Goal: Task Accomplishment & Management: Complete application form

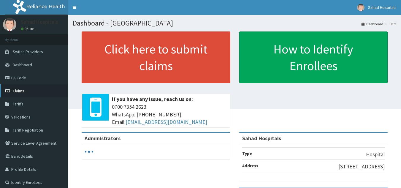
click at [16, 90] on span "Claims" at bounding box center [19, 90] width 12 height 5
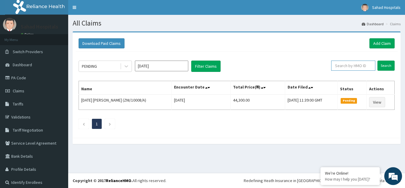
click at [349, 64] on input "text" at bounding box center [353, 65] width 44 height 10
paste input "NIT/10133/B"
type input "NIT/10133/B"
click at [382, 63] on input "Search" at bounding box center [385, 65] width 17 height 10
click at [382, 70] on input "Search" at bounding box center [385, 65] width 17 height 10
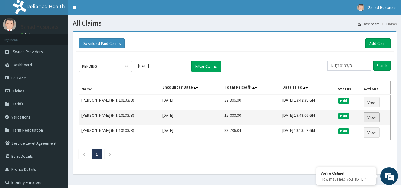
click at [371, 119] on link "View" at bounding box center [371, 117] width 16 height 10
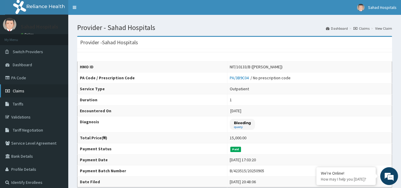
click at [17, 90] on span "Claims" at bounding box center [19, 90] width 12 height 5
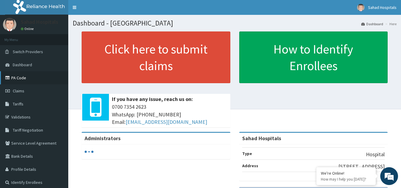
click at [17, 76] on link "PA Code" at bounding box center [34, 77] width 68 height 13
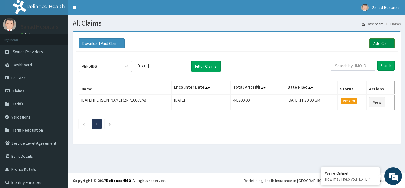
click at [378, 43] on link "Add Claim" at bounding box center [381, 43] width 25 height 10
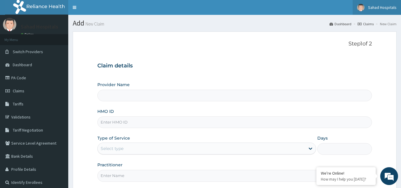
type input "Sahad Hospitals"
click at [112, 125] on input "HMO ID" at bounding box center [234, 122] width 275 height 12
paste input "NIT/10133/B"
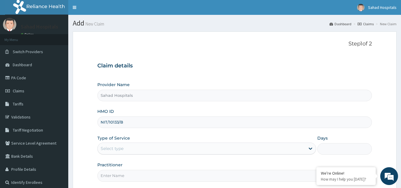
type input "NIT/10133/B"
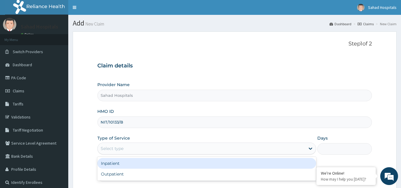
click at [118, 150] on div "Select type" at bounding box center [112, 148] width 23 height 6
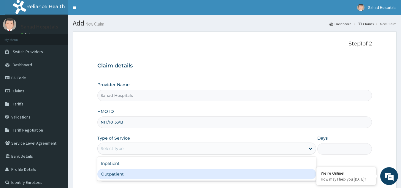
click at [111, 174] on div "Outpatient" at bounding box center [206, 173] width 218 height 11
type input "1"
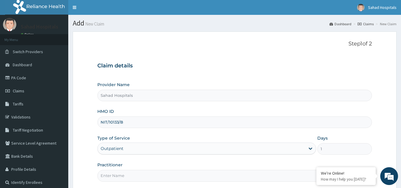
click at [111, 174] on input "Practitioner" at bounding box center [234, 176] width 275 height 12
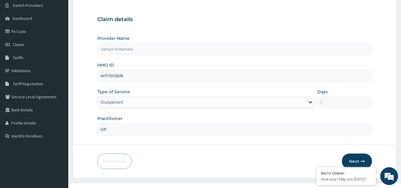
scroll to position [56, 0]
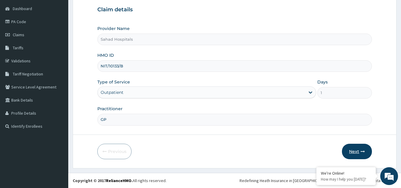
type input "GP"
click at [354, 149] on button "Next" at bounding box center [357, 150] width 30 height 15
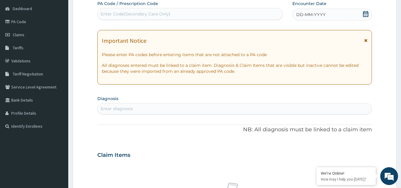
scroll to position [0, 0]
click at [134, 17] on div "Enter Code(Secondary Care Only)" at bounding box center [190, 13] width 185 height 9
paste input "PA/8D751E"
type input "PA/8D751E"
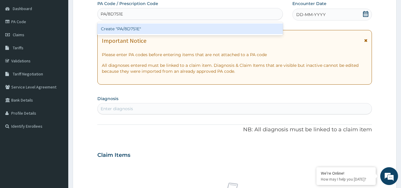
click at [130, 31] on div "Create "PA/8D751E"" at bounding box center [190, 28] width 186 height 11
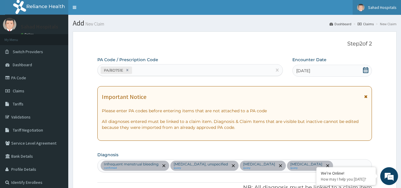
type input "0"
type input "0.00"
type input "1"
type input "3500.00"
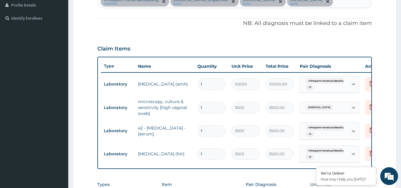
scroll to position [288, 0]
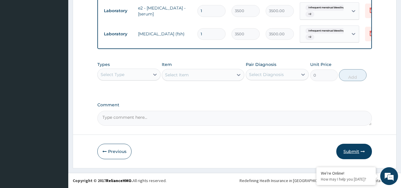
click at [351, 151] on button "Submit" at bounding box center [354, 150] width 36 height 15
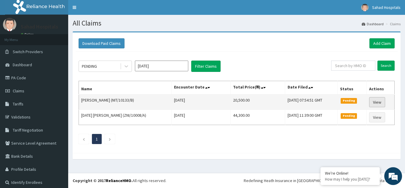
click at [374, 104] on link "View" at bounding box center [377, 102] width 16 height 10
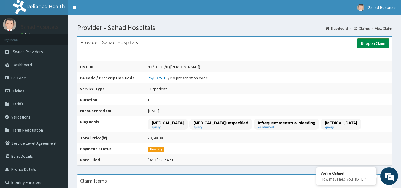
click at [372, 41] on link "Reopen Claim" at bounding box center [373, 43] width 32 height 10
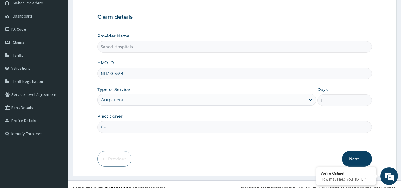
scroll to position [56, 0]
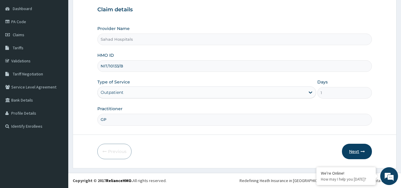
click at [360, 151] on button "Next" at bounding box center [357, 150] width 30 height 15
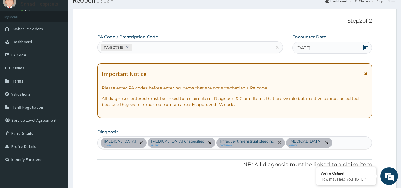
scroll to position [0, 0]
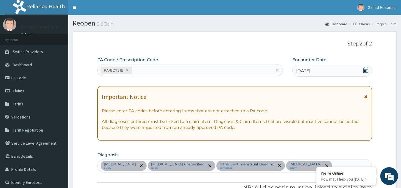
click at [365, 71] on icon at bounding box center [365, 70] width 5 height 6
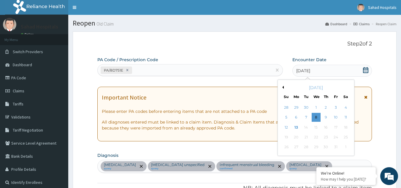
click at [283, 87] on button "Previous Month" at bounding box center [281, 87] width 3 height 3
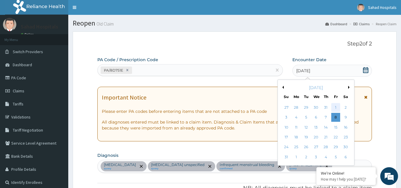
click at [336, 108] on div "1" at bounding box center [335, 107] width 9 height 9
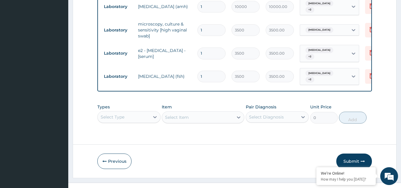
scroll to position [248, 0]
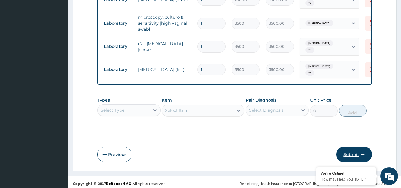
click at [352, 150] on button "Submit" at bounding box center [354, 153] width 36 height 15
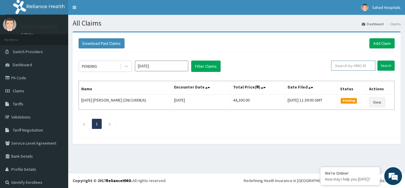
click at [346, 68] on input "text" at bounding box center [353, 65] width 44 height 10
paste input "PA/8D751E"
type input "P"
click at [349, 68] on input "text" at bounding box center [353, 65] width 44 height 10
paste input "GWA/10002/A"
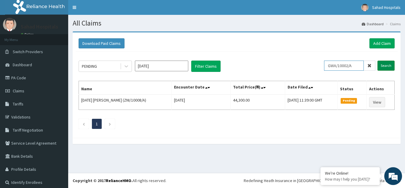
type input "GWA/10002/A"
click at [382, 64] on input "Search" at bounding box center [385, 65] width 17 height 10
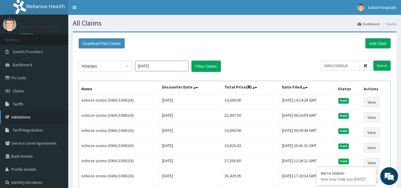
click at [23, 116] on link "Validations" at bounding box center [34, 116] width 68 height 13
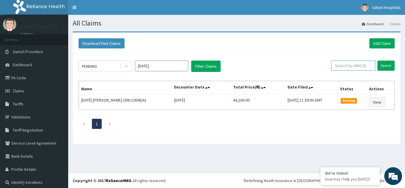
click at [343, 63] on input "text" at bounding box center [353, 65] width 44 height 10
paste input "NIT/10133/B"
click at [382, 64] on input "Search" at bounding box center [385, 65] width 17 height 10
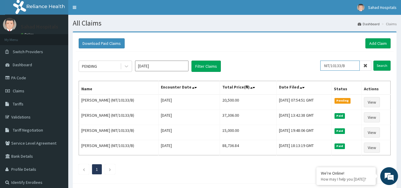
click at [351, 65] on input "NIT/10133/B" at bounding box center [339, 65] width 39 height 10
type input "N"
paste input "NHY/10028/A"
click at [383, 62] on input "Search" at bounding box center [381, 65] width 17 height 10
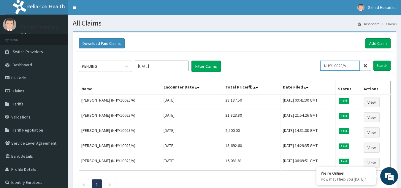
click at [352, 68] on input "NHY/10028/A" at bounding box center [339, 65] width 39 height 10
type input "N"
paste input "FMI/10284/A"
type input "FMI/10284/A"
click at [381, 65] on input "Search" at bounding box center [381, 65] width 17 height 10
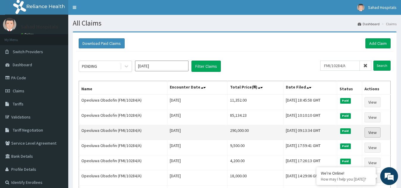
click at [371, 131] on link "View" at bounding box center [372, 132] width 16 height 10
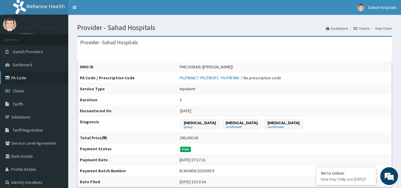
click at [23, 77] on link "PA Code" at bounding box center [34, 77] width 68 height 13
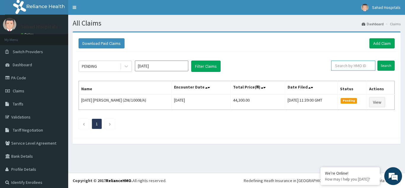
click at [334, 68] on input "text" at bounding box center [353, 65] width 44 height 10
paste input "FMI/10284/A"
type input "FMI/10284/A"
click at [379, 68] on input "Search" at bounding box center [385, 65] width 17 height 10
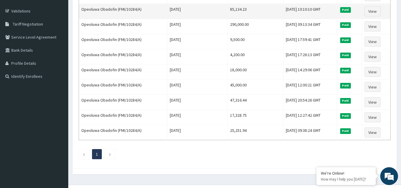
scroll to position [58, 0]
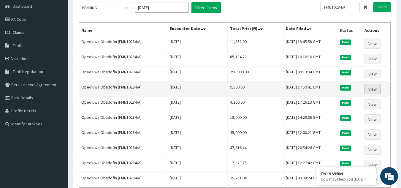
click at [376, 92] on link "View" at bounding box center [372, 89] width 16 height 10
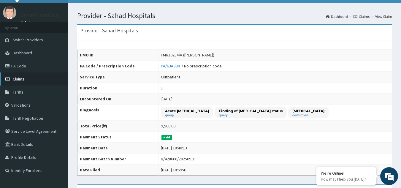
click at [22, 75] on link "Claims" at bounding box center [34, 78] width 68 height 13
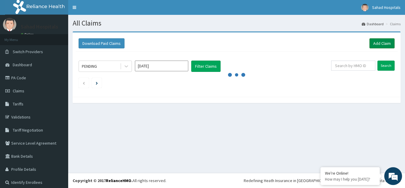
click at [383, 42] on link "Add Claim" at bounding box center [381, 43] width 25 height 10
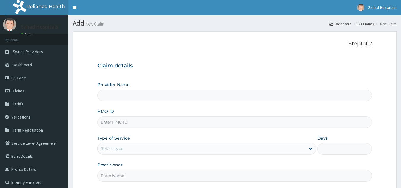
drag, startPoint x: 0, startPoint y: 0, endPoint x: 119, endPoint y: 121, distance: 169.8
click at [119, 121] on input "HMO ID" at bounding box center [234, 122] width 275 height 12
paste input "ACY/10015/A"
type input "ACY/10015/A"
type input "Sahad Hospitals"
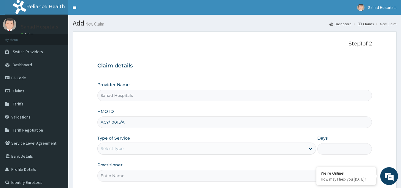
type input "ACY/10015/A"
click at [143, 146] on div "Select type" at bounding box center [201, 147] width 207 height 9
click at [310, 150] on icon at bounding box center [310, 148] width 6 height 6
click at [225, 152] on div "Select type" at bounding box center [201, 147] width 207 height 9
click at [310, 149] on icon at bounding box center [310, 148] width 6 height 6
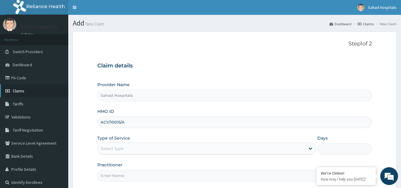
click at [19, 93] on link "Claims" at bounding box center [34, 90] width 68 height 13
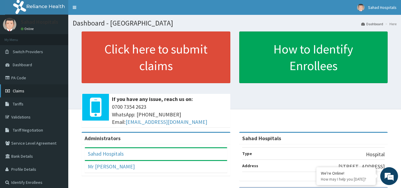
click at [17, 91] on span "Claims" at bounding box center [19, 90] width 12 height 5
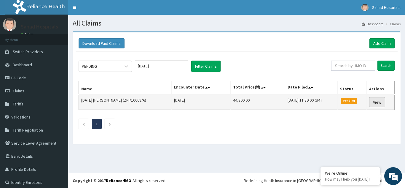
click at [371, 102] on link "View" at bounding box center [377, 102] width 16 height 10
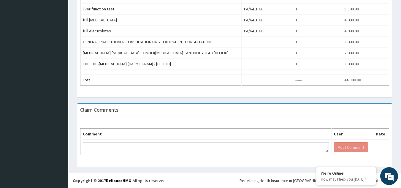
scroll to position [94, 0]
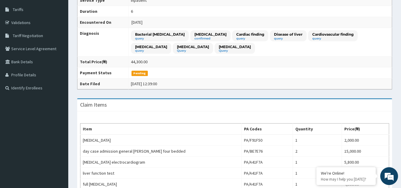
click at [399, 36] on div "Provider - Sahad Hospitals Reopen Claim HMO ID ZNI/10008/A (Sunday Adeniran) PA…" at bounding box center [234, 136] width 332 height 399
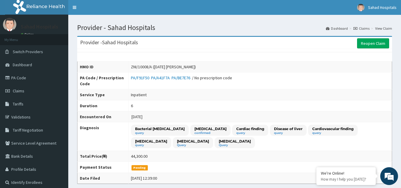
scroll to position [0, 0]
drag, startPoint x: 152, startPoint y: 67, endPoint x: 130, endPoint y: 70, distance: 21.9
click at [130, 70] on td "ZNI/10008/A (Sunday Adeniran)" at bounding box center [259, 66] width 263 height 11
copy div "ZNI/10008/A"
click at [23, 90] on span "Claims" at bounding box center [19, 90] width 12 height 5
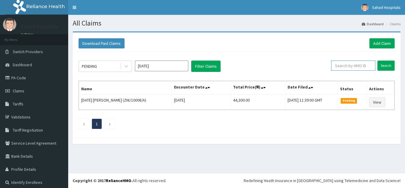
click at [342, 66] on input "text" at bounding box center [353, 65] width 44 height 10
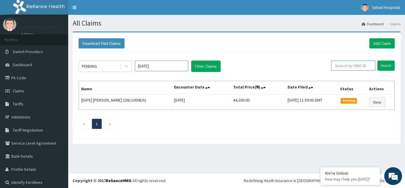
paste input "ZNI/10008/A"
click at [381, 63] on input "Search" at bounding box center [385, 65] width 17 height 10
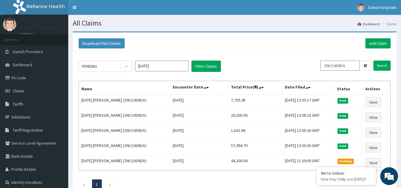
click at [352, 66] on input "ZNI/10008/A" at bounding box center [339, 65] width 39 height 10
type input "Z"
paste input "NEX/10113/A"
type input "NEX/10113/A"
click at [385, 59] on div "PENDING Oct 2025 Filter Claims NEX/10113/A Search Name Encounter Date Total Pri…" at bounding box center [235, 123] width 318 height 143
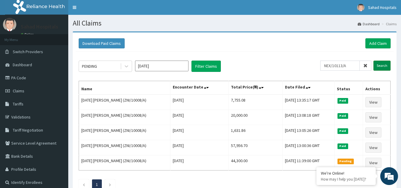
click at [385, 60] on input "Search" at bounding box center [381, 65] width 17 height 10
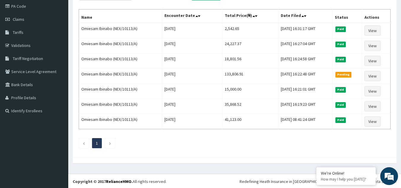
scroll to position [72, 0]
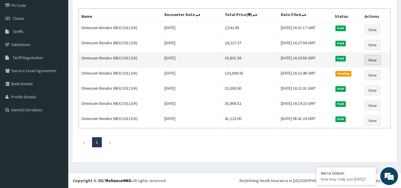
click at [372, 64] on link "View" at bounding box center [372, 60] width 16 height 10
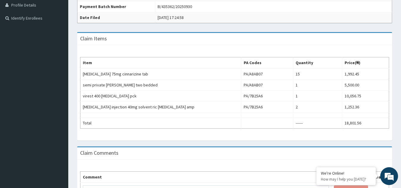
scroll to position [207, 0]
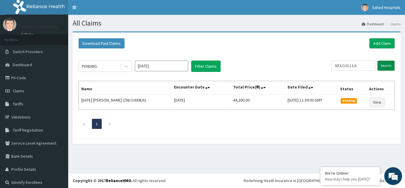
click at [381, 70] on input "Search" at bounding box center [385, 65] width 17 height 10
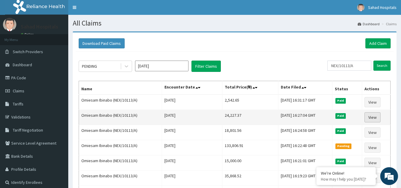
click at [373, 120] on link "View" at bounding box center [372, 117] width 16 height 10
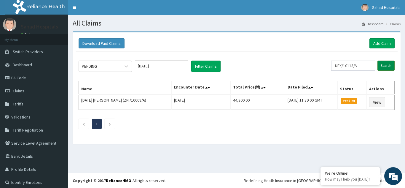
click at [386, 66] on input "Search" at bounding box center [385, 65] width 17 height 10
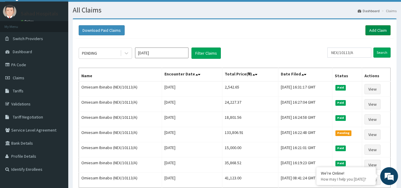
click at [379, 30] on link "Add Claim" at bounding box center [377, 30] width 25 height 10
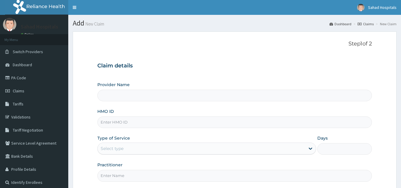
click at [125, 121] on input "HMO ID" at bounding box center [234, 122] width 275 height 12
paste input "ACY/10015/A"
type input "ACY/10015/A"
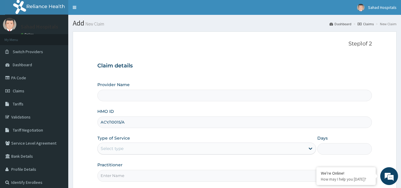
type input "Sahad Hospitals"
type input "ACY/10015/A"
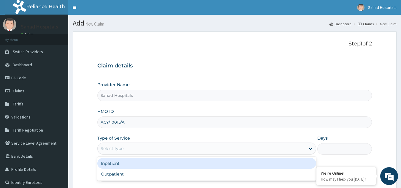
click at [120, 146] on div "Select type" at bounding box center [112, 148] width 23 height 6
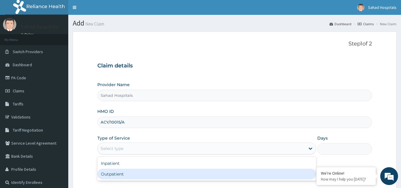
click at [109, 175] on div "Outpatient" at bounding box center [206, 173] width 218 height 11
type input "1"
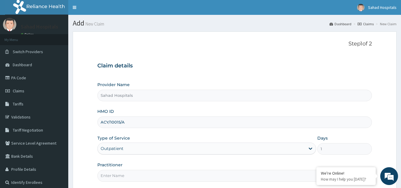
click at [109, 175] on input "Practitioner" at bounding box center [234, 176] width 275 height 12
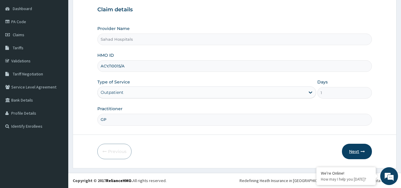
type input "GP"
click at [351, 153] on button "Next" at bounding box center [357, 150] width 30 height 15
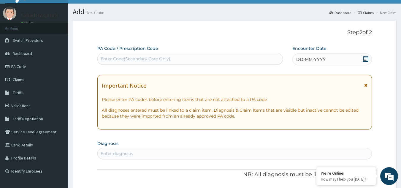
scroll to position [0, 0]
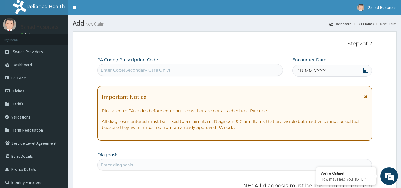
click at [126, 66] on div "Enter Code(Secondary Care Only)" at bounding box center [190, 69] width 185 height 9
click at [122, 71] on div "Enter Code(Secondary Care Only)" at bounding box center [136, 70] width 70 height 6
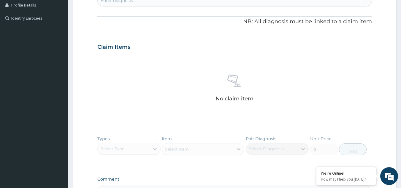
scroll to position [238, 0]
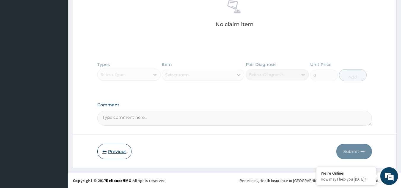
click at [110, 149] on button "Previous" at bounding box center [114, 150] width 34 height 15
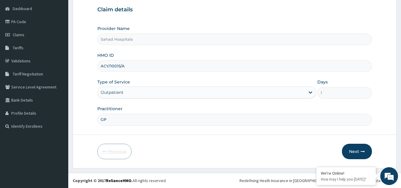
scroll to position [56, 0]
click at [351, 150] on button "Next" at bounding box center [357, 150] width 30 height 15
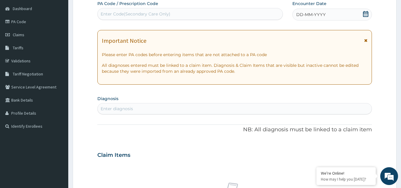
click at [364, 17] on span at bounding box center [365, 14] width 6 height 7
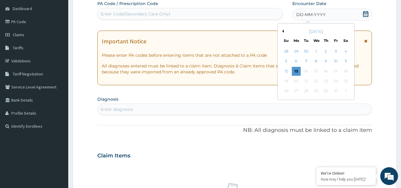
click at [282, 32] on button "Previous Month" at bounding box center [281, 31] width 3 height 3
click at [308, 51] on div "2" at bounding box center [306, 51] width 9 height 9
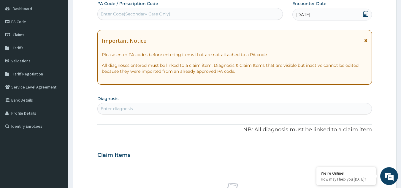
click at [111, 111] on div "Enter diagnosis" at bounding box center [117, 109] width 32 height 6
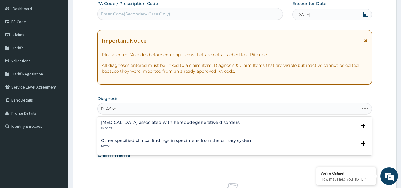
type input "PLASMOD"
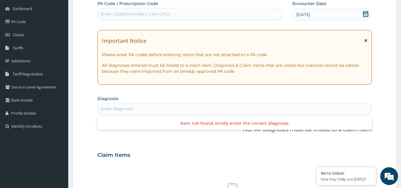
click at [125, 112] on div "Enter diagnosis" at bounding box center [235, 108] width 274 height 9
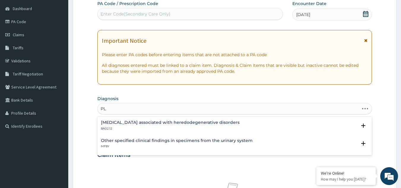
type input "P"
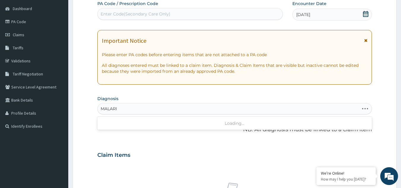
type input "MALARIA"
click at [130, 106] on div "Enter diagnosis" at bounding box center [235, 108] width 274 height 9
type input "MALARIA"
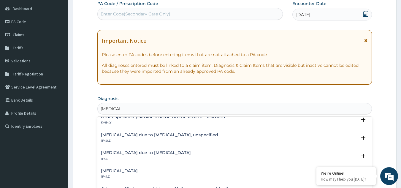
scroll to position [155, 0]
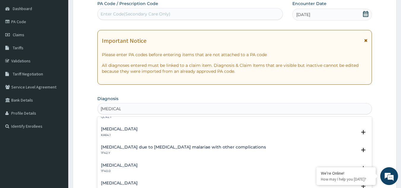
click at [138, 181] on h4 "Other severe and complicated Plasmodium falciparum malaria" at bounding box center [119, 183] width 37 height 4
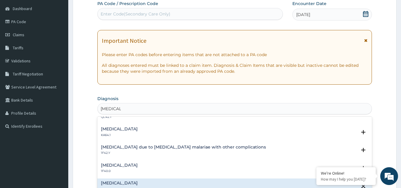
scroll to position [233, 0]
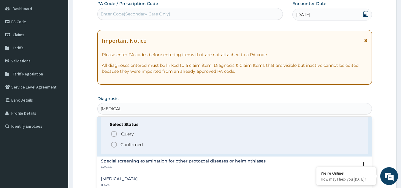
click at [113, 144] on icon "status option filled" at bounding box center [113, 144] width 7 height 7
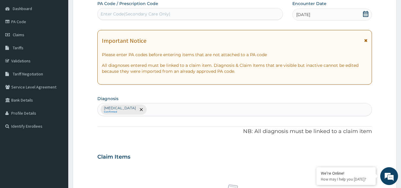
scroll to position [220, 0]
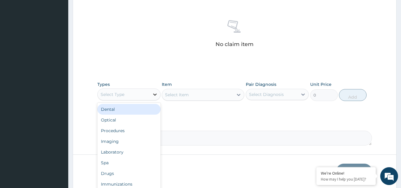
click at [155, 95] on icon at bounding box center [155, 94] width 6 height 6
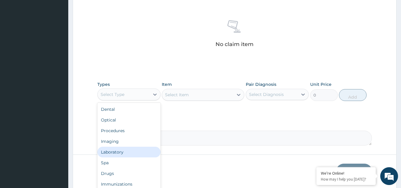
click at [116, 151] on div "Laboratory" at bounding box center [128, 151] width 63 height 11
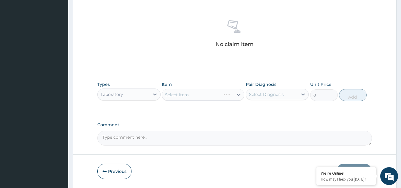
click at [200, 98] on div "Select Item" at bounding box center [203, 95] width 82 height 12
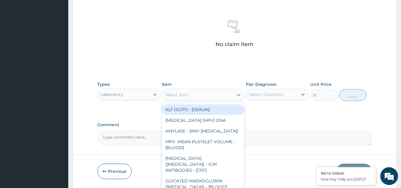
click at [231, 89] on div "Select Item" at bounding box center [203, 95] width 82 height 12
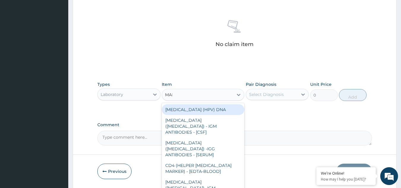
type input "MALA"
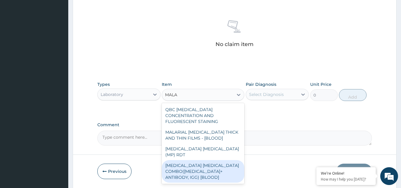
click at [197, 160] on div "MALARIA PARASITE COMBO(BLOOD FILM+ ANTIBODY, IGG) [BLOOD]" at bounding box center [203, 171] width 82 height 23
type input "2000"
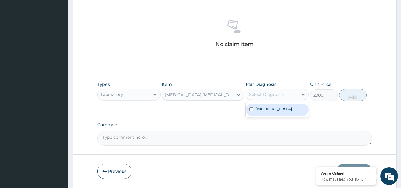
click at [288, 91] on div "Select Diagnosis" at bounding box center [272, 94] width 52 height 9
click at [250, 111] on input "checkbox" at bounding box center [251, 109] width 4 height 4
checkbox input "true"
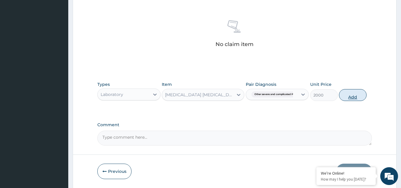
click at [351, 93] on button "Add" at bounding box center [353, 95] width 28 height 12
type input "0"
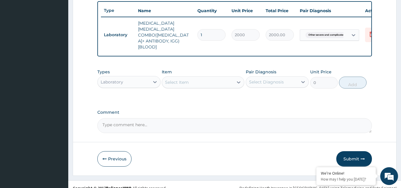
scroll to position [55, 0]
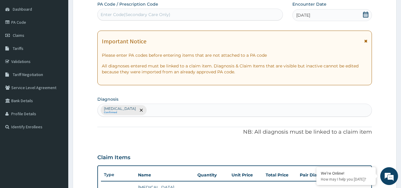
click at [243, 109] on div "Other severe and complicated Plasmodium falciparum malaria Confirmed" at bounding box center [235, 110] width 274 height 12
type input "T"
type input "U"
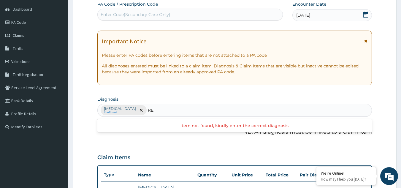
type input "R"
type input "TRACT"
click at [259, 109] on div "Other severe and complicated Plasmodium falciparum malaria Confirmed" at bounding box center [235, 110] width 274 height 12
type input "UPPER"
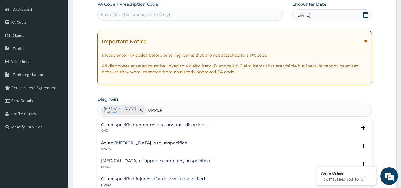
click at [161, 143] on h4 "Acute upper respiratory infection, site unspecified" at bounding box center [144, 143] width 87 height 4
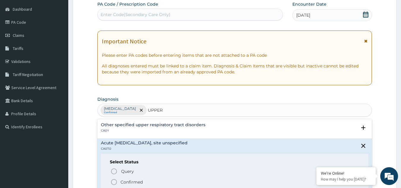
click at [113, 181] on icon "status option filled" at bounding box center [113, 181] width 7 height 7
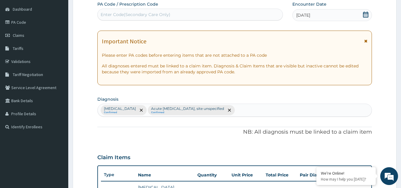
scroll to position [219, 0]
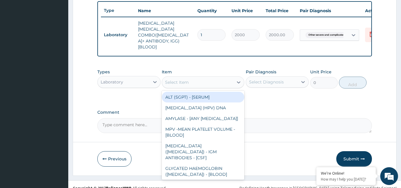
click at [182, 79] on div "Select Item" at bounding box center [177, 82] width 24 height 6
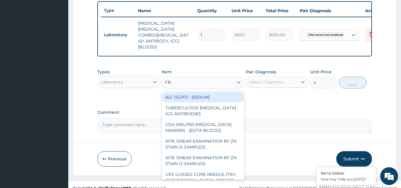
type input "FBC"
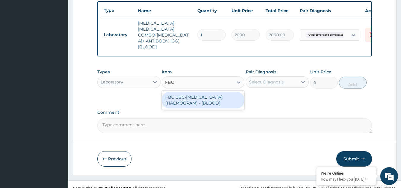
click at [186, 94] on div "FBC CBC-COMPLETE BLOOD COUNT (HAEMOGRAM) - [BLOOD]" at bounding box center [203, 100] width 82 height 17
type input "3000"
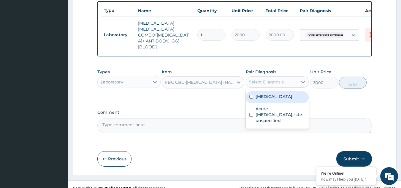
click at [288, 77] on div "Select Diagnosis" at bounding box center [272, 81] width 52 height 9
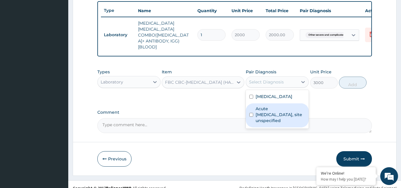
click at [250, 117] on input "checkbox" at bounding box center [251, 115] width 4 height 4
checkbox input "true"
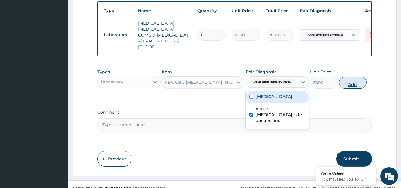
click at [358, 76] on button "Add" at bounding box center [353, 82] width 28 height 12
type input "0"
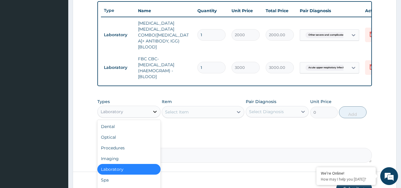
click at [153, 109] on icon at bounding box center [155, 112] width 6 height 6
click at [123, 142] on div "Procedures" at bounding box center [128, 147] width 63 height 11
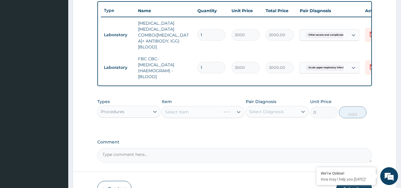
click at [182, 106] on div "Select Item" at bounding box center [203, 112] width 82 height 12
click at [189, 107] on div "Select Item" at bounding box center [203, 112] width 82 height 12
click at [192, 106] on div "Select Item" at bounding box center [203, 112] width 82 height 12
click at [192, 107] on div "Select Item" at bounding box center [197, 111] width 71 height 9
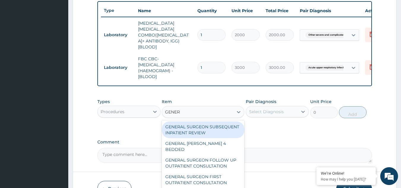
type input "GENERA"
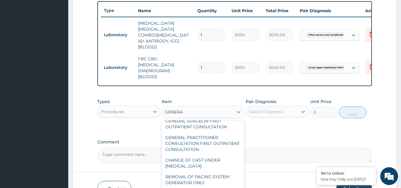
scroll to position [78, 0]
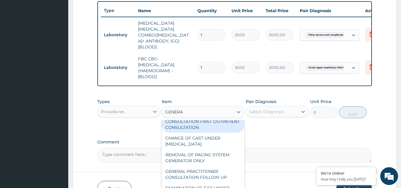
click at [224, 120] on div "GENERAL PRACTITIONER CONSULTATION FIRST OUTPATIENT CONSULTATION" at bounding box center [203, 121] width 82 height 23
type input "3000"
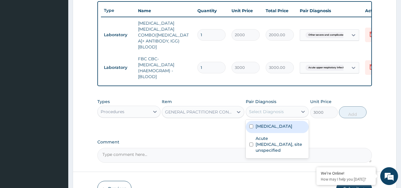
click at [279, 109] on div "Select Diagnosis" at bounding box center [266, 112] width 35 height 6
click at [252, 127] on input "checkbox" at bounding box center [251, 126] width 4 height 4
checkbox input "true"
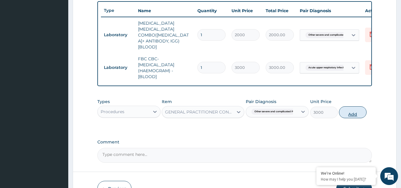
click at [354, 107] on button "Add" at bounding box center [353, 112] width 28 height 12
type input "0"
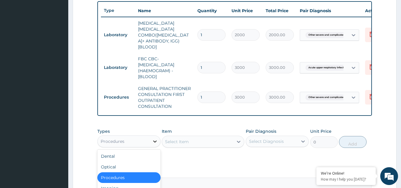
click at [157, 138] on icon at bounding box center [155, 141] width 6 height 6
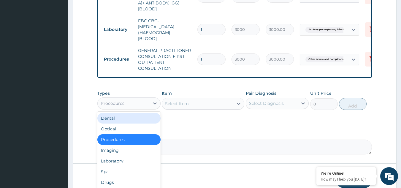
scroll to position [279, 0]
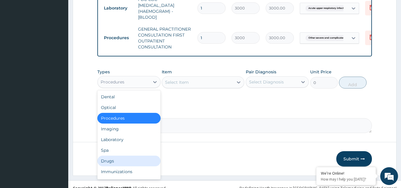
click at [106, 155] on div "Drugs" at bounding box center [128, 160] width 63 height 11
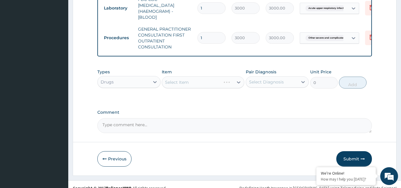
click at [189, 80] on div "Select Item" at bounding box center [203, 82] width 82 height 12
click at [180, 76] on div "Select Item" at bounding box center [203, 82] width 82 height 12
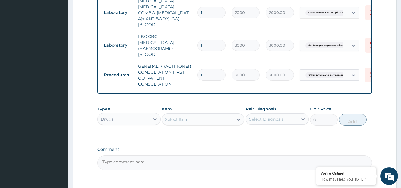
scroll to position [243, 0]
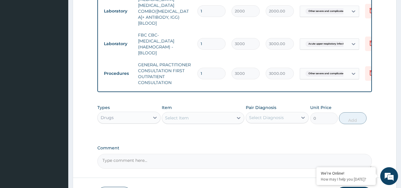
click at [182, 115] on div "Select Item" at bounding box center [177, 118] width 24 height 6
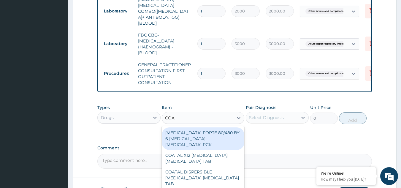
type input "COAR"
click at [194, 127] on div "COARTEM FORTE 80/480 BY 6 ARTEMETHER LUMEFANTRINE PCK" at bounding box center [203, 138] width 82 height 23
type input "5313"
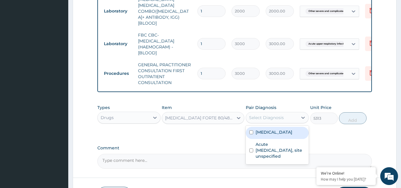
click at [295, 113] on div "Select Diagnosis" at bounding box center [272, 117] width 52 height 9
click at [250, 132] on input "checkbox" at bounding box center [251, 132] width 4 height 4
checkbox input "true"
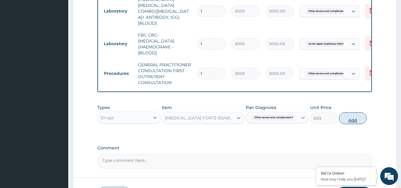
click at [352, 112] on button "Add" at bounding box center [353, 118] width 28 height 12
type input "0"
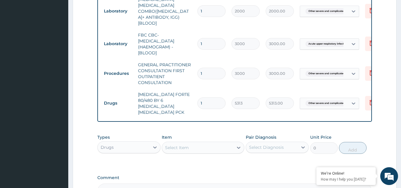
click at [173, 144] on div "Select Item" at bounding box center [177, 147] width 24 height 6
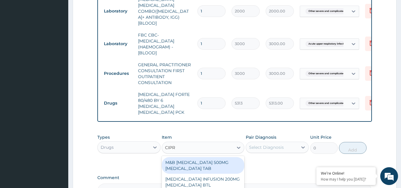
type input "CIPRO"
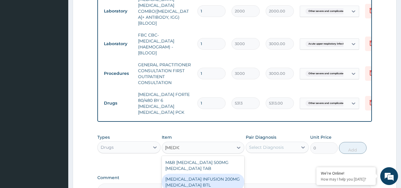
scroll to position [78, 0]
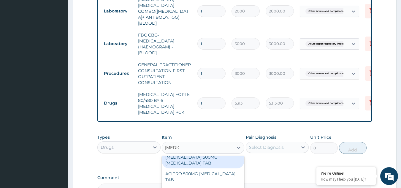
click at [192, 151] on div "CIPRO 500MG CIPROFLOXACIN TAB" at bounding box center [203, 159] width 82 height 17
type input "474.3800048828125"
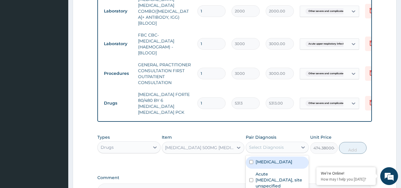
click at [268, 144] on div "Select Diagnosis" at bounding box center [266, 147] width 35 height 6
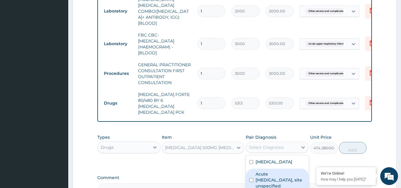
click at [249, 182] on input "checkbox" at bounding box center [251, 180] width 4 height 4
checkbox input "true"
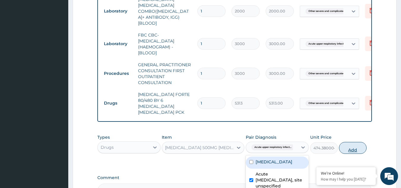
click at [353, 142] on button "Add" at bounding box center [353, 148] width 28 height 12
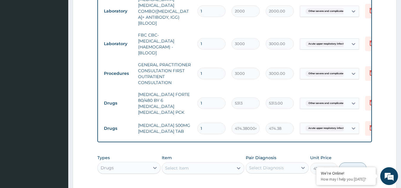
type input "0"
type input "10"
type input "4743.80"
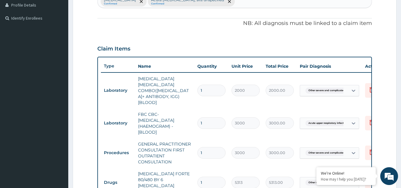
scroll to position [323, 0]
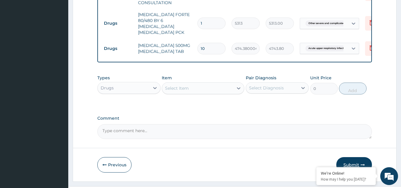
type input "10"
click at [353, 157] on button "Submit" at bounding box center [354, 164] width 36 height 15
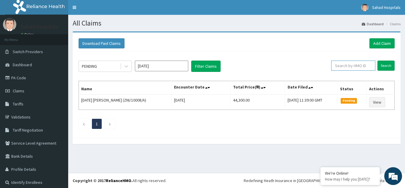
click at [345, 66] on input "text" at bounding box center [353, 65] width 44 height 10
paste input "ACY/10015/A"
type input "ACY/10015/A"
click at [381, 69] on input "Search" at bounding box center [385, 65] width 17 height 10
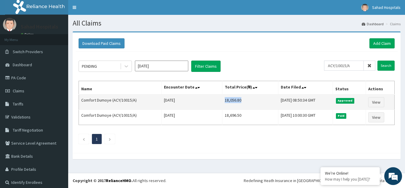
drag, startPoint x: 237, startPoint y: 100, endPoint x: 210, endPoint y: 99, distance: 27.3
click at [222, 99] on td "18,056.80" at bounding box center [250, 101] width 56 height 15
copy td "18,056.80"
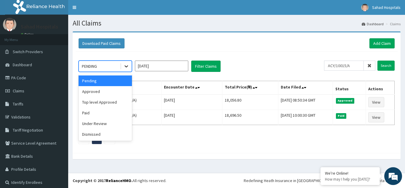
click at [124, 66] on icon at bounding box center [126, 66] width 6 height 6
click at [100, 94] on div "Approved" at bounding box center [105, 91] width 53 height 11
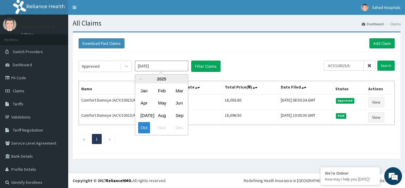
click at [161, 65] on input "Oct 2025" at bounding box center [161, 65] width 53 height 11
click at [178, 112] on div "Sep" at bounding box center [179, 115] width 12 height 11
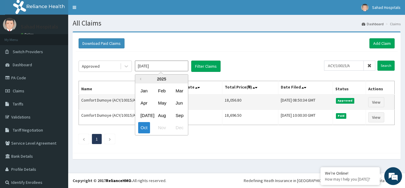
type input "Sep 2025"
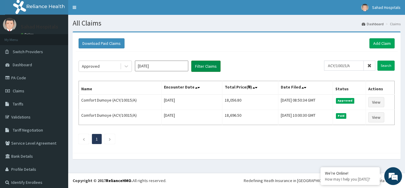
click at [208, 66] on button "Filter Claims" at bounding box center [205, 65] width 29 height 11
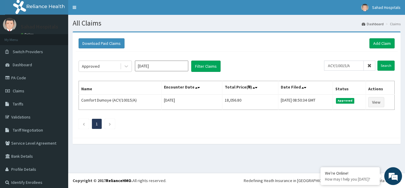
click at [367, 68] on icon at bounding box center [369, 65] width 4 height 4
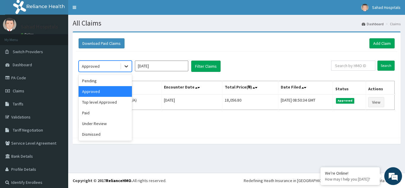
click at [128, 70] on div at bounding box center [126, 66] width 11 height 11
click at [96, 80] on div "Pending" at bounding box center [105, 80] width 53 height 11
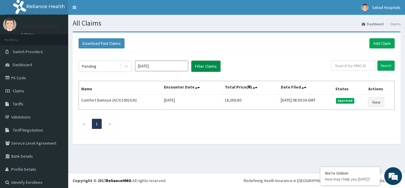
click at [200, 61] on button "Filter Claims" at bounding box center [205, 65] width 29 height 11
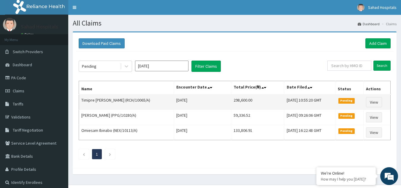
drag, startPoint x: 157, startPoint y: 99, endPoint x: 134, endPoint y: 98, distance: 22.8
click at [134, 98] on td "Timipre Emmanuella Roberts (RCH/10065/A)" at bounding box center [126, 101] width 95 height 15
copy td "RCH/10065/A"
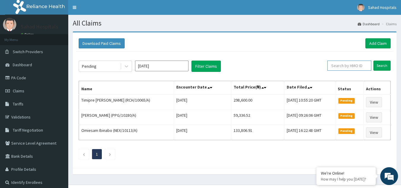
click at [342, 67] on input "text" at bounding box center [349, 65] width 44 height 10
paste input "RCH/10065/A"
type input "RCH/10065/A"
click at [384, 64] on input "Search" at bounding box center [381, 65] width 17 height 10
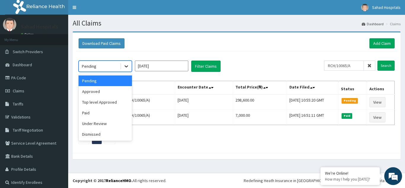
click at [127, 65] on icon at bounding box center [126, 66] width 6 height 6
click at [95, 124] on div "Under Review" at bounding box center [105, 123] width 53 height 11
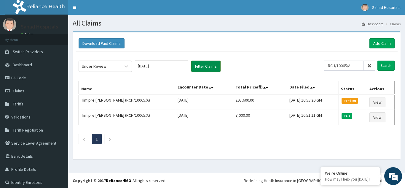
click at [204, 64] on button "Filter Claims" at bounding box center [205, 65] width 29 height 11
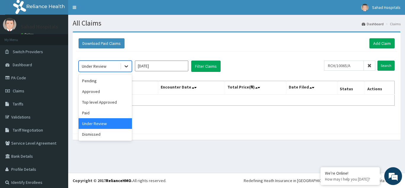
click at [128, 68] on icon at bounding box center [126, 66] width 6 height 6
click at [97, 132] on div "Dismissed" at bounding box center [105, 134] width 53 height 11
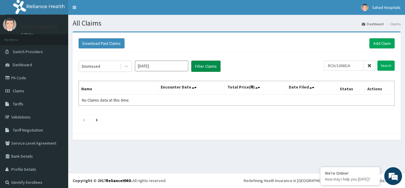
click at [202, 67] on button "Filter Claims" at bounding box center [205, 65] width 29 height 11
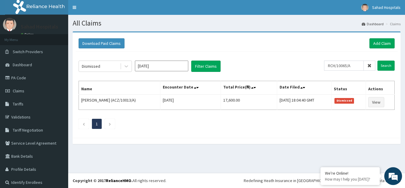
click at [336, 91] on th "Status" at bounding box center [348, 88] width 34 height 14
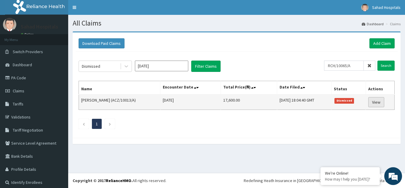
click at [374, 101] on link "View" at bounding box center [376, 102] width 16 height 10
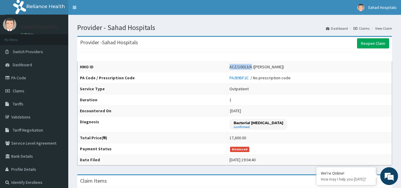
drag, startPoint x: 246, startPoint y: 67, endPoint x: 223, endPoint y: 66, distance: 23.7
click at [226, 66] on td "ACZ/10013/A (Ali Abubakar)" at bounding box center [308, 66] width 165 height 11
copy div "ACZ/10013/A"
click at [24, 87] on link "Claims" at bounding box center [34, 90] width 68 height 13
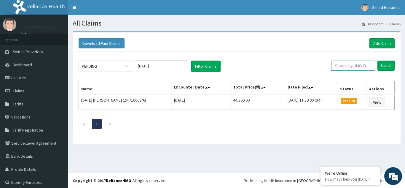
click at [334, 67] on input "text" at bounding box center [353, 65] width 44 height 10
paste input "ACZ/10013/A"
type input "ACZ/10013/A"
click at [386, 67] on input "Search" at bounding box center [385, 65] width 17 height 10
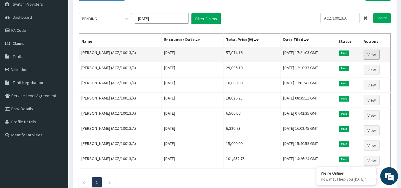
click at [373, 55] on link "View" at bounding box center [371, 55] width 16 height 10
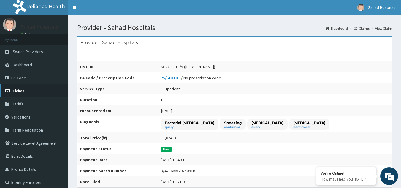
click at [19, 92] on span "Claims" at bounding box center [19, 90] width 12 height 5
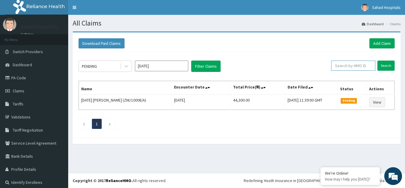
click at [342, 65] on input "text" at bounding box center [353, 65] width 44 height 10
paste input "NGL/10084/C"
type input "NGL/10084/C"
click at [384, 67] on input "Search" at bounding box center [385, 65] width 17 height 10
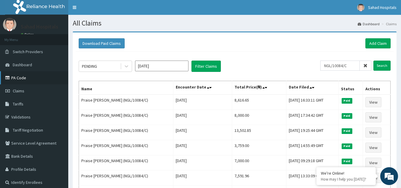
click at [19, 77] on link "PA Code" at bounding box center [34, 77] width 68 height 13
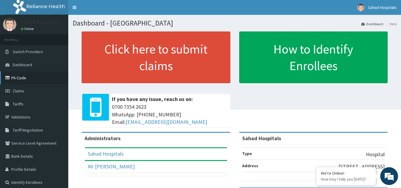
click at [17, 78] on link "PA Code" at bounding box center [34, 77] width 68 height 13
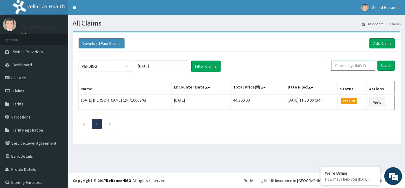
click at [342, 64] on input "text" at bounding box center [353, 65] width 44 height 10
paste input "CLN/10018/A"
type input "CLN/10018/A"
click at [379, 63] on input "Search" at bounding box center [385, 65] width 17 height 10
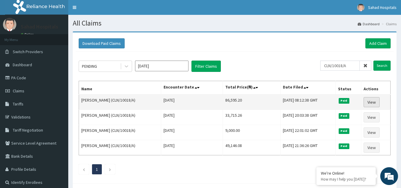
click at [371, 103] on link "View" at bounding box center [371, 102] width 16 height 10
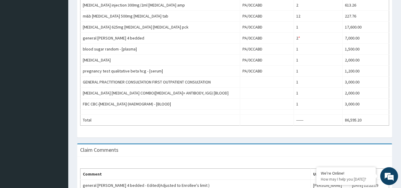
scroll to position [379, 0]
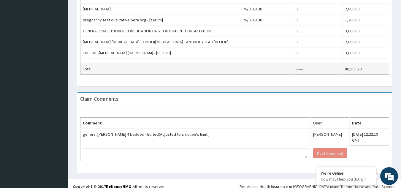
click at [367, 64] on td "86,595.20" at bounding box center [365, 68] width 47 height 11
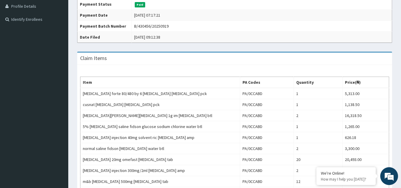
scroll to position [51, 0]
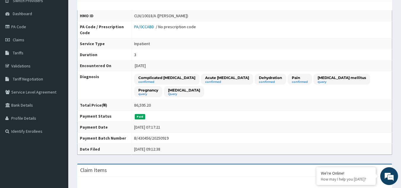
drag, startPoint x: 159, startPoint y: 103, endPoint x: 135, endPoint y: 104, distance: 24.3
click at [135, 104] on td "86,595.20" at bounding box center [261, 105] width 260 height 11
drag, startPoint x: 135, startPoint y: 104, endPoint x: 158, endPoint y: 103, distance: 23.1
click at [158, 103] on td "86,595.20" at bounding box center [261, 105] width 260 height 11
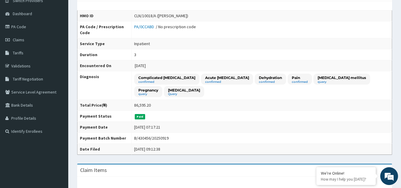
click at [158, 103] on td "86,595.20" at bounding box center [261, 105] width 260 height 11
click at [151, 106] on td "86,595.20" at bounding box center [261, 105] width 260 height 11
click at [152, 105] on td "86,595.20" at bounding box center [261, 105] width 260 height 11
drag, startPoint x: 133, startPoint y: 105, endPoint x: 149, endPoint y: 103, distance: 15.9
click at [149, 103] on td "86,595.20" at bounding box center [261, 105] width 260 height 11
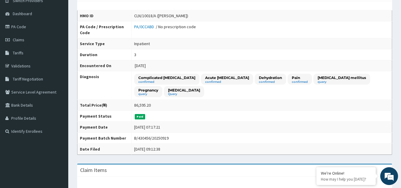
click at [151, 103] on div "86,595.20" at bounding box center [142, 105] width 17 height 6
click at [151, 106] on div "86,595.20" at bounding box center [142, 105] width 17 height 6
drag, startPoint x: 151, startPoint y: 106, endPoint x: 125, endPoint y: 106, distance: 26.1
click at [125, 106] on tr "Total Price(₦) 86,595.20" at bounding box center [234, 105] width 314 height 11
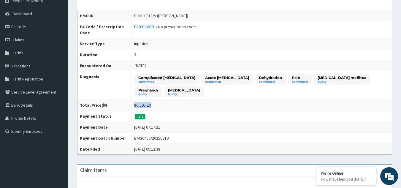
copy tr "Total Price(₦) 86,595.20"
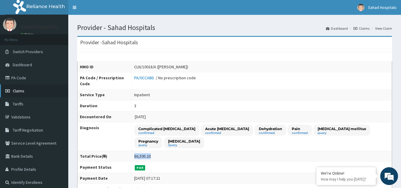
click at [16, 90] on span "Claims" at bounding box center [19, 90] width 12 height 5
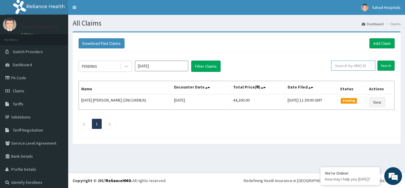
click at [340, 70] on input "text" at bounding box center [353, 65] width 44 height 10
paste input "DTV/10013/A"
type input "DTV/10013/A"
click at [382, 66] on input "Search" at bounding box center [385, 65] width 17 height 10
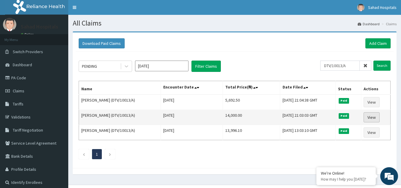
click at [371, 117] on link "View" at bounding box center [371, 117] width 16 height 10
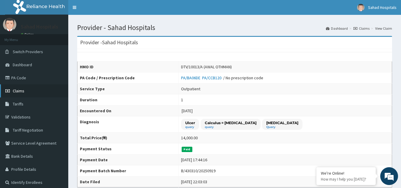
click at [18, 90] on span "Claims" at bounding box center [19, 90] width 12 height 5
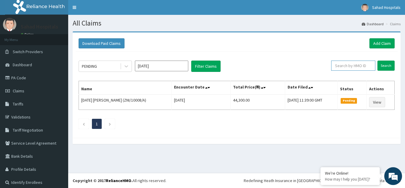
click at [339, 63] on input "text" at bounding box center [353, 65] width 44 height 10
paste input "DTV/10013/A"
type input "DTV/10013/A"
click at [377, 66] on input "Search" at bounding box center [385, 65] width 17 height 10
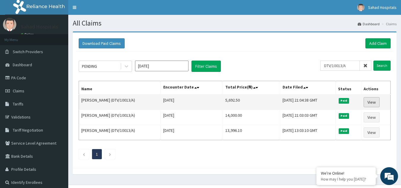
click at [374, 101] on link "View" at bounding box center [371, 102] width 16 height 10
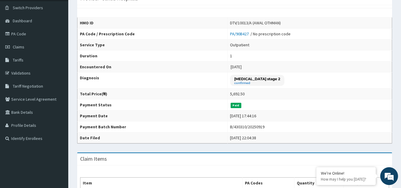
scroll to position [208, 0]
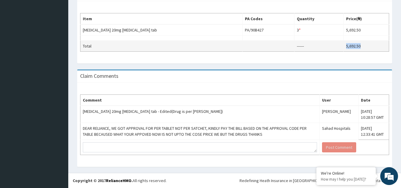
drag, startPoint x: 366, startPoint y: 45, endPoint x: 344, endPoint y: 45, distance: 21.9
click at [344, 45] on td "5,692.50" at bounding box center [365, 46] width 45 height 11
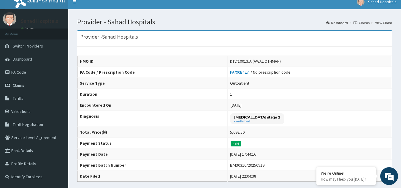
scroll to position [0, 0]
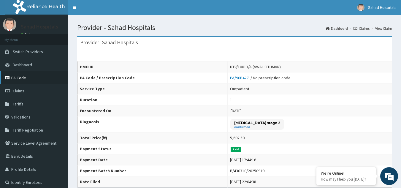
click at [17, 75] on link "PA Code" at bounding box center [34, 77] width 68 height 13
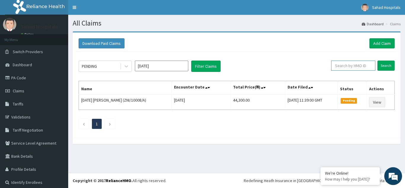
click at [342, 63] on input "text" at bounding box center [353, 65] width 44 height 10
paste input "DTV/10013/A"
type input "DTV/10013/A"
click at [381, 63] on input "Search" at bounding box center [385, 65] width 17 height 10
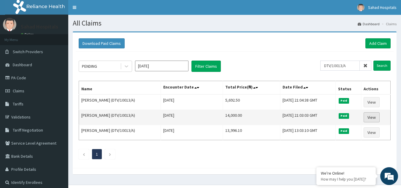
click at [374, 115] on link "View" at bounding box center [371, 117] width 16 height 10
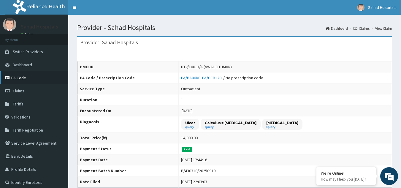
click at [20, 79] on link "PA Code" at bounding box center [34, 77] width 68 height 13
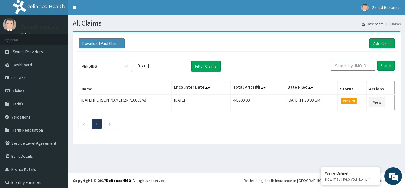
click at [336, 68] on input "text" at bounding box center [353, 65] width 44 height 10
paste input "DTV/10013/A"
click at [384, 63] on input "Search" at bounding box center [385, 65] width 17 height 10
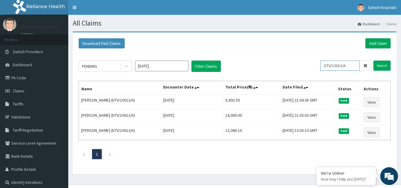
click at [354, 65] on input "DTV/10013/A" at bounding box center [339, 65] width 39 height 10
type input "D"
paste input "FMC/11947/A"
type input "FMC/11947/A"
click at [383, 63] on input "Search" at bounding box center [381, 65] width 17 height 10
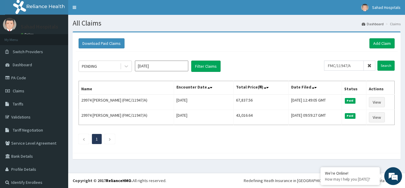
click at [260, 44] on div "Download Paid Claims Add Claim" at bounding box center [237, 43] width 316 height 10
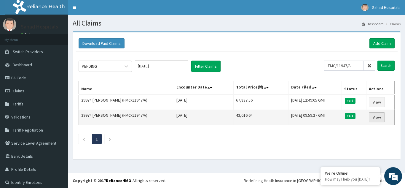
click at [376, 114] on link "View" at bounding box center [377, 117] width 16 height 10
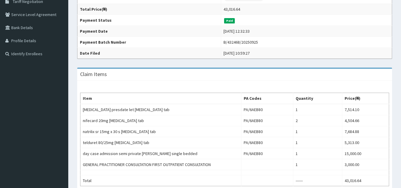
click at [400, 135] on html "R EL Toggle navigation Sahad Hospitals Sahad Hospitals - info@sahadhospitals.co…" at bounding box center [200, 97] width 401 height 450
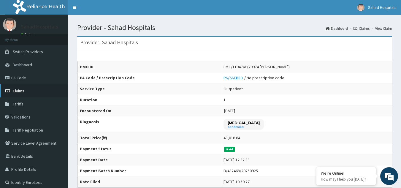
click at [18, 90] on span "Claims" at bounding box center [19, 90] width 12 height 5
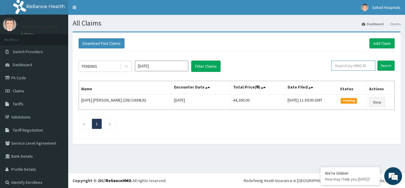
click at [341, 64] on input "text" at bounding box center [353, 65] width 44 height 10
paste input "FMC/11947/A"
type input "FMC/11947/A"
click at [379, 64] on input "Search" at bounding box center [385, 65] width 17 height 10
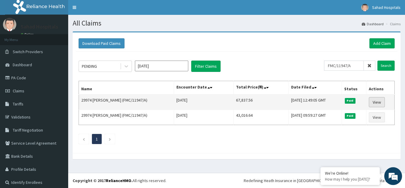
click at [374, 101] on link "View" at bounding box center [377, 102] width 16 height 10
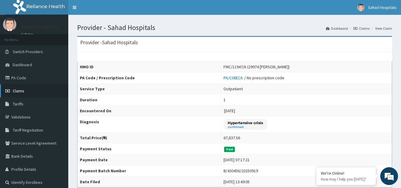
click at [20, 93] on span "Claims" at bounding box center [19, 90] width 12 height 5
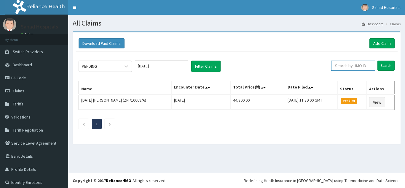
click at [345, 68] on input "text" at bounding box center [353, 65] width 44 height 10
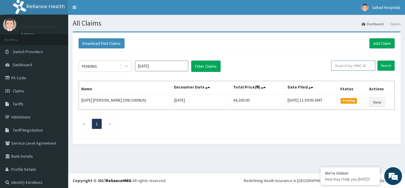
paste input "FBL/10420/A"
click at [381, 64] on input "Search" at bounding box center [385, 65] width 17 height 10
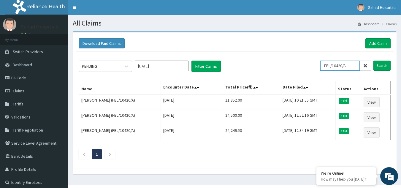
click at [354, 63] on input "FBL/10420/A" at bounding box center [339, 65] width 39 height 10
type input "F"
paste input "IBE/10082/A"
click at [380, 65] on input "Search" at bounding box center [381, 65] width 17 height 10
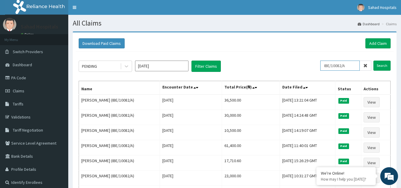
click at [353, 67] on input "IBE/10082/A" at bounding box center [339, 65] width 39 height 10
type input "I"
paste input "" NAD/10003/A""
click at [332, 66] on input "" NAD/10003/A" at bounding box center [339, 65] width 39 height 10
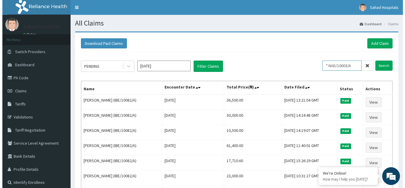
scroll to position [0, 0]
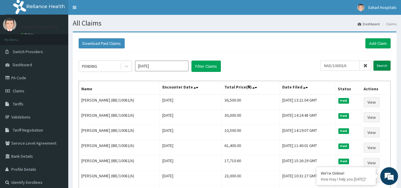
click at [384, 64] on input "Search" at bounding box center [381, 65] width 17 height 10
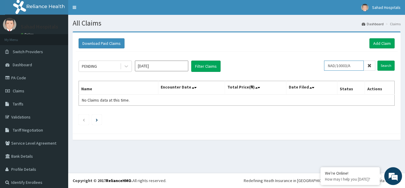
click at [328, 66] on input "NAD/10003/A" at bounding box center [344, 65] width 40 height 10
click at [381, 61] on input "Search" at bounding box center [385, 65] width 17 height 10
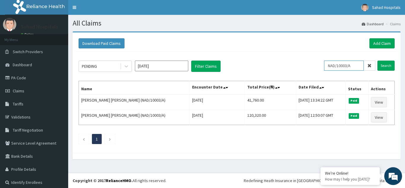
click at [353, 68] on input "NAD/10003/A" at bounding box center [344, 65] width 40 height 10
type input "N"
paste input "FMC/11947/A"
click at [381, 66] on input "Search" at bounding box center [385, 65] width 17 height 10
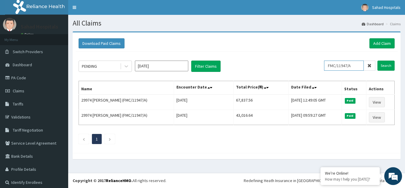
click at [352, 65] on input "FMC/11947/A" at bounding box center [344, 65] width 40 height 10
type input "F"
paste input "" IBE/10027/A""
click at [335, 66] on input "" IBE/10027/A" at bounding box center [344, 65] width 40 height 10
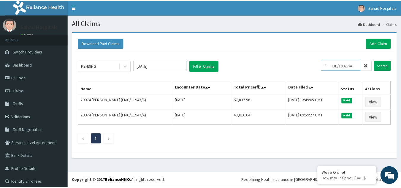
scroll to position [0, 0]
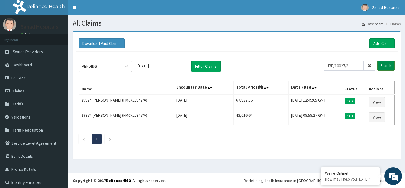
click at [377, 64] on input "Search" at bounding box center [385, 65] width 17 height 10
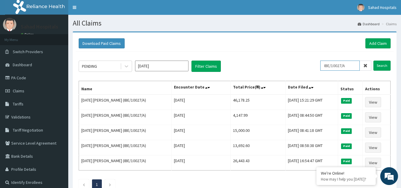
click at [351, 67] on input "IBE/10027/A" at bounding box center [339, 65] width 39 height 10
type input "I"
paste input "FMI/10284/A"
click at [378, 66] on input "Search" at bounding box center [381, 65] width 17 height 10
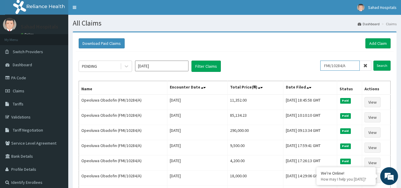
click at [350, 63] on input "FMI/10284/A" at bounding box center [339, 65] width 39 height 10
type input "F"
paste input "WCO/10140/A"
click at [378, 68] on input "Search" at bounding box center [381, 65] width 17 height 10
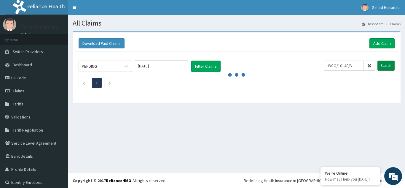
click at [378, 68] on input "Search" at bounding box center [385, 65] width 17 height 10
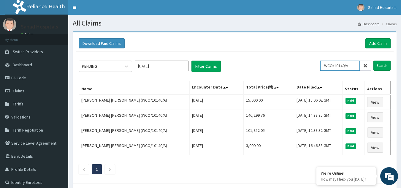
click at [352, 67] on input "WCO/10140/A" at bounding box center [339, 65] width 39 height 10
type input "W"
paste input "CLN/10018/A"
click at [383, 64] on input "Search" at bounding box center [381, 65] width 17 height 10
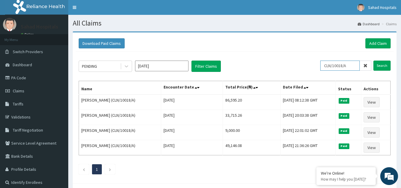
click at [351, 68] on input "CLN/10018/A" at bounding box center [339, 65] width 39 height 10
type input "C"
paste input "" GBI/10297/A""
click at [335, 65] on input "" GBI/10297/A" at bounding box center [339, 65] width 39 height 10
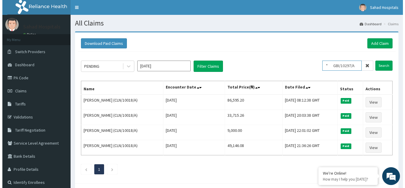
scroll to position [0, 0]
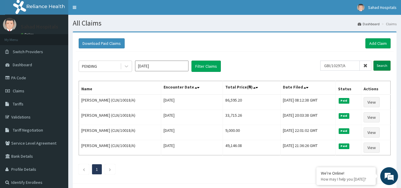
click at [384, 65] on input "Search" at bounding box center [381, 65] width 17 height 10
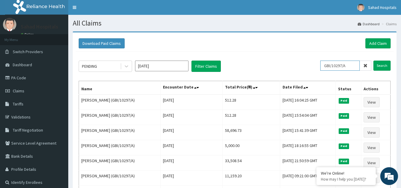
click at [352, 64] on input "GBI/10297/A" at bounding box center [339, 65] width 39 height 10
type input "G"
paste input "FCL/10124/A"
click at [377, 65] on input "Search" at bounding box center [381, 65] width 17 height 10
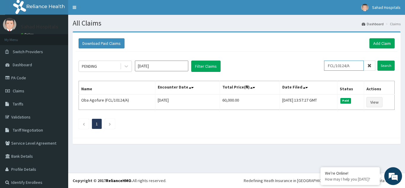
click at [354, 65] on input "FCL/10124/A" at bounding box center [344, 65] width 40 height 10
type input "F"
paste input "CWN/10081/D"
type input "CWN/10081/D"
click at [381, 68] on input "Search" at bounding box center [385, 65] width 17 height 10
